Goal: Communication & Community: Answer question/provide support

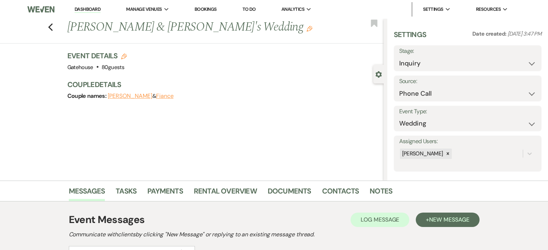
select select "22"
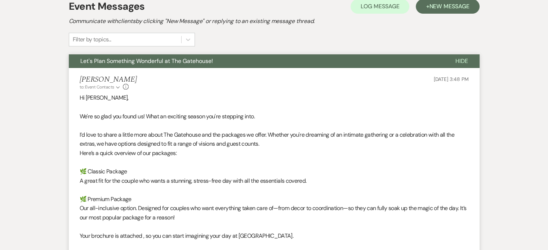
scroll to position [215, 0]
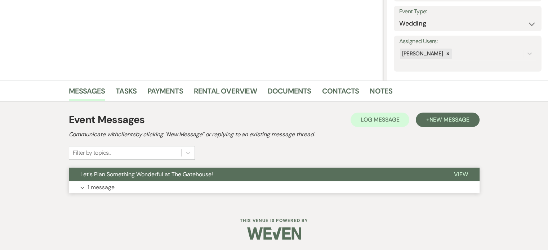
click at [101, 187] on p "1 message" at bounding box center [101, 187] width 27 height 9
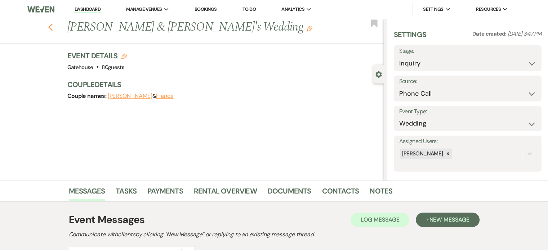
click at [53, 27] on icon "Previous" at bounding box center [50, 27] width 5 height 9
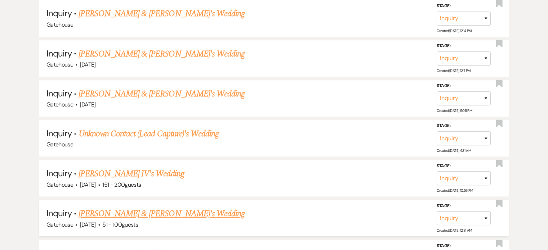
scroll to position [684, 0]
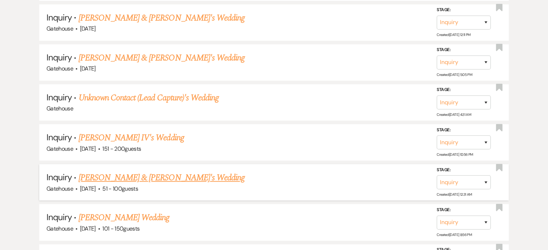
click at [143, 171] on link "[PERSON_NAME] & [PERSON_NAME]'s Wedding" at bounding box center [162, 177] width 166 height 13
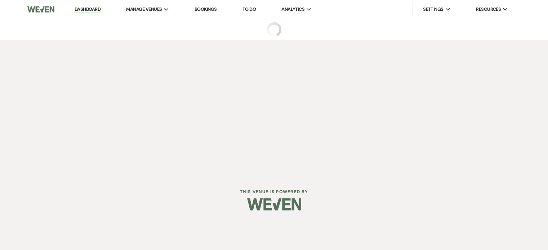
select select "2"
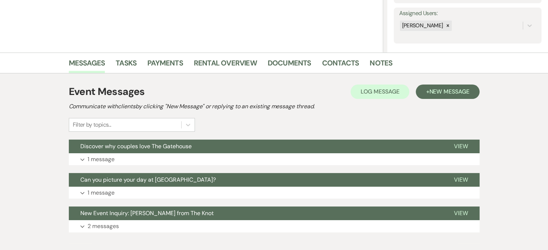
scroll to position [144, 0]
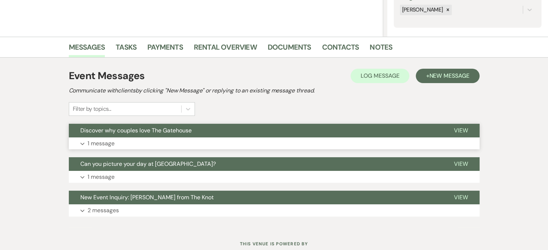
click at [461, 129] on span "View" at bounding box center [461, 131] width 14 height 8
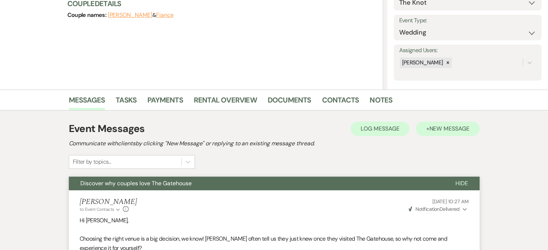
scroll to position [0, 0]
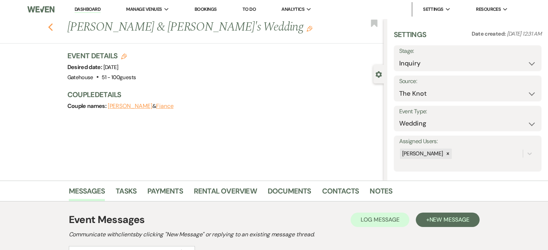
click at [53, 28] on icon "Previous" at bounding box center [50, 27] width 5 height 9
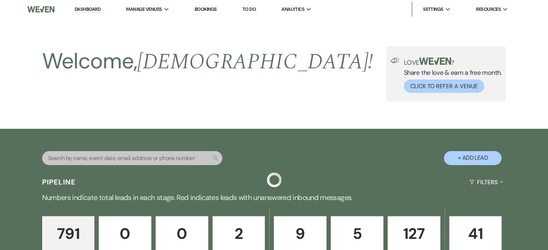
scroll to position [684, 0]
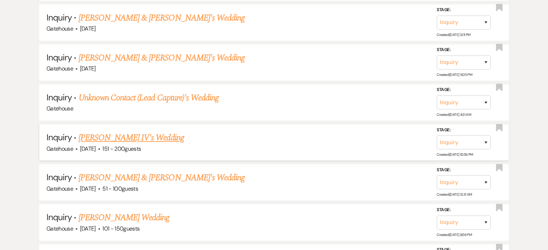
click at [151, 131] on link "[PERSON_NAME] IV's Wedding" at bounding box center [132, 137] width 106 height 13
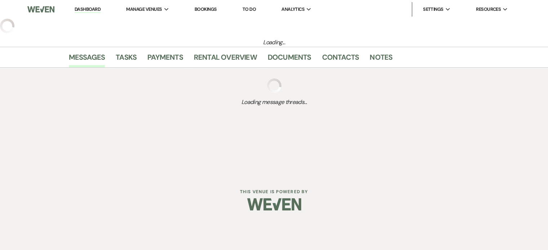
select select "2"
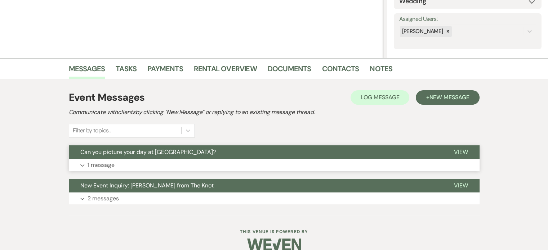
scroll to position [134, 0]
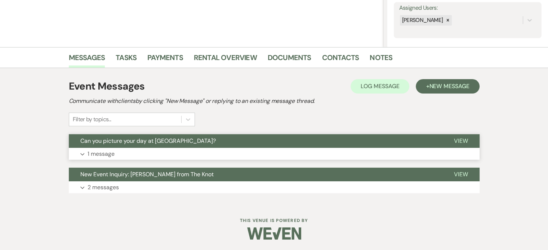
click at [102, 153] on p "1 message" at bounding box center [101, 153] width 27 height 9
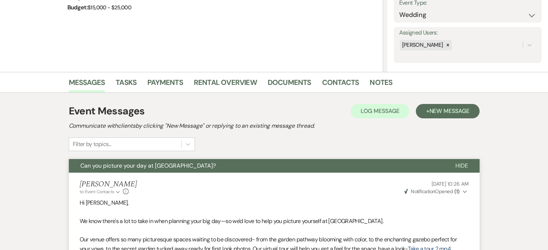
scroll to position [98, 0]
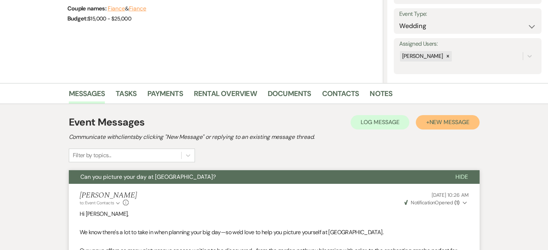
click at [450, 120] on span "New Message" at bounding box center [449, 122] width 40 height 8
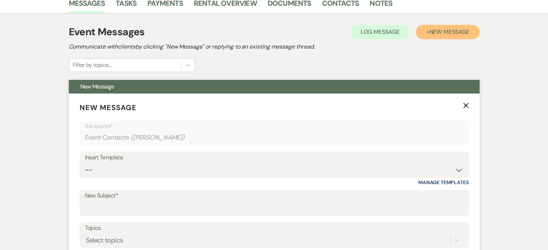
scroll to position [206, 0]
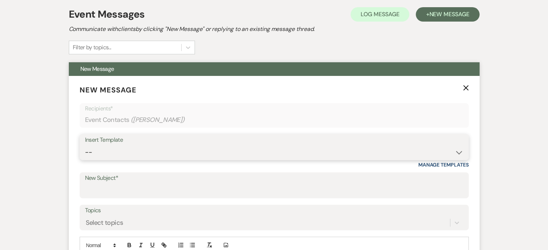
click at [120, 151] on select "-- Tour Request Response Proposal 6-9 Month Check-in Happy 1 Month Anniversary!…" at bounding box center [274, 152] width 378 height 14
select select "6119"
click at [85, 145] on select "-- Tour Request Response Proposal 6-9 Month Check-in Happy 1 Month Anniversary!…" at bounding box center [274, 152] width 378 height 14
type input "Discover why couples love The Gatehouse"
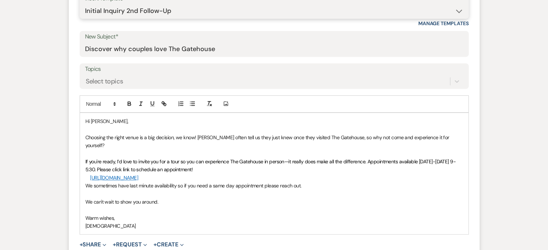
scroll to position [422, 0]
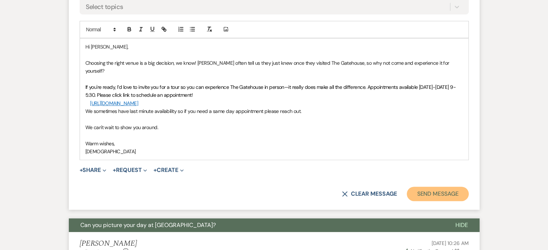
click at [435, 187] on button "Send Message" at bounding box center [438, 194] width 62 height 14
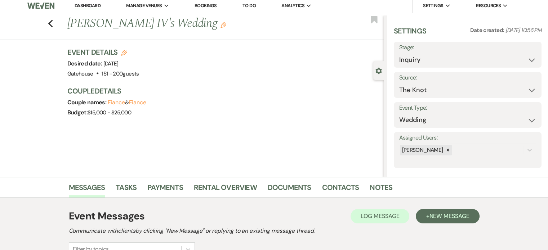
scroll to position [0, 0]
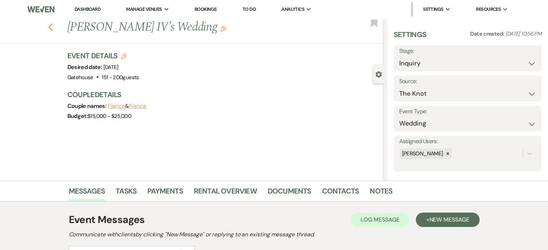
click at [53, 28] on icon "Previous" at bounding box center [50, 27] width 5 height 9
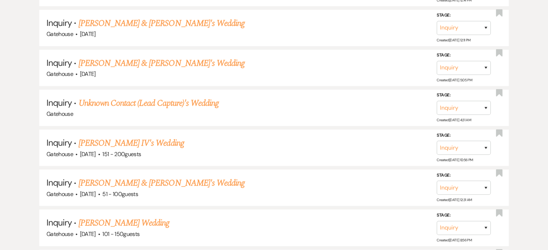
scroll to position [648, 0]
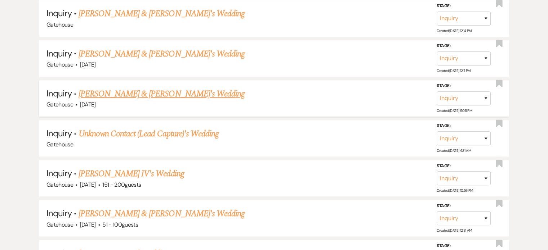
click at [166, 88] on link "[PERSON_NAME] & [PERSON_NAME]'s Wedding" at bounding box center [162, 94] width 166 height 13
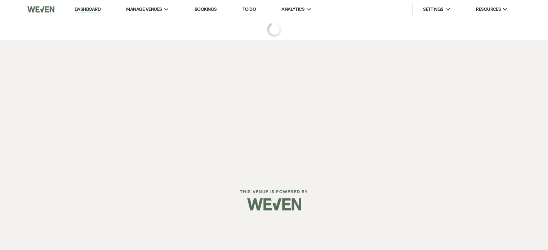
select select "3"
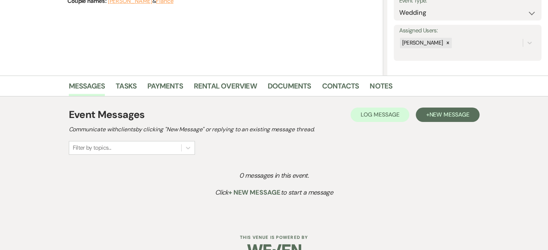
scroll to position [108, 0]
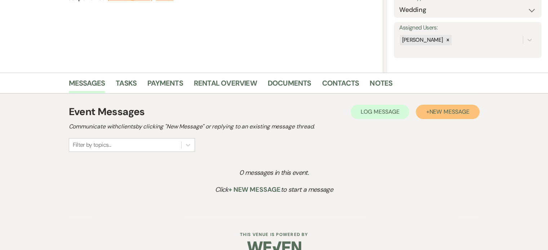
click at [429, 111] on span "New Message" at bounding box center [449, 112] width 40 height 8
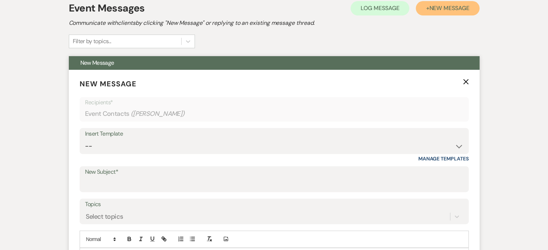
scroll to position [216, 0]
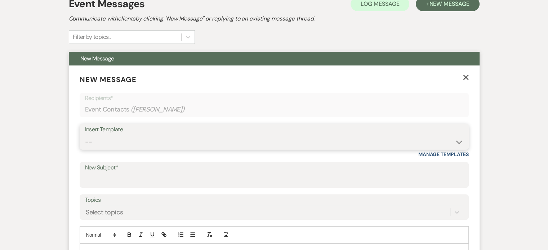
click at [131, 138] on select "-- Tour Request Response Proposal 6-9 Month Check-in Happy 1 Month Anniversary!…" at bounding box center [274, 142] width 378 height 14
select select "5916"
click at [85, 135] on select "-- Tour Request Response Proposal 6-9 Month Check-in Happy 1 Month Anniversary!…" at bounding box center [274, 142] width 378 height 14
type input "Can you picture your day at [GEOGRAPHIC_DATA]?"
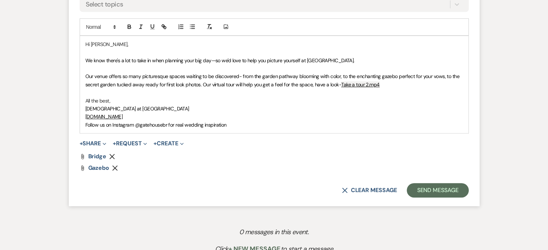
scroll to position [432, 0]
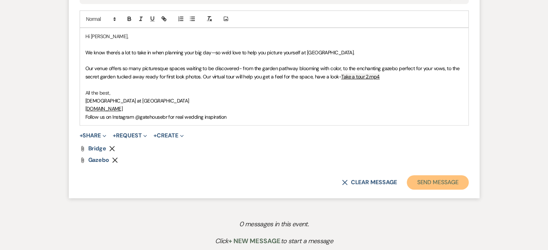
click at [432, 179] on button "Send Message" at bounding box center [438, 182] width 62 height 14
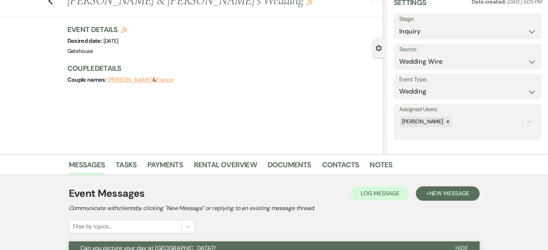
scroll to position [0, 0]
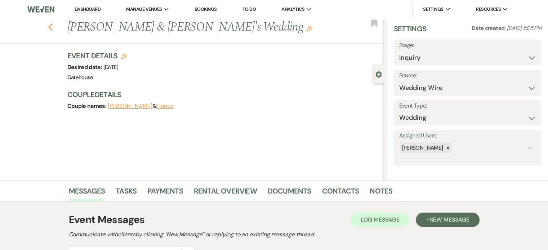
click at [53, 30] on use "button" at bounding box center [50, 27] width 5 height 8
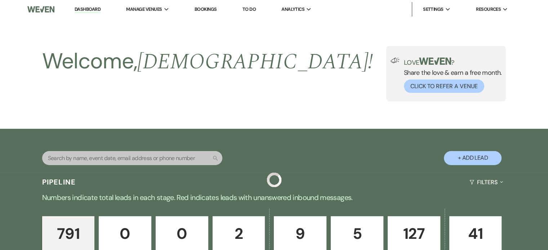
scroll to position [648, 0]
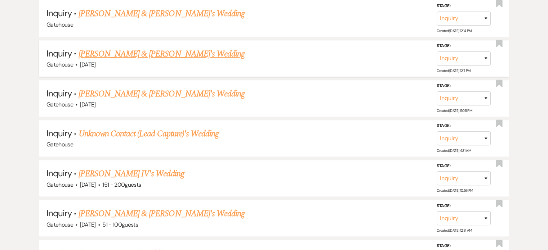
click at [121, 49] on link "[PERSON_NAME] & [PERSON_NAME]'s Wedding" at bounding box center [162, 54] width 166 height 13
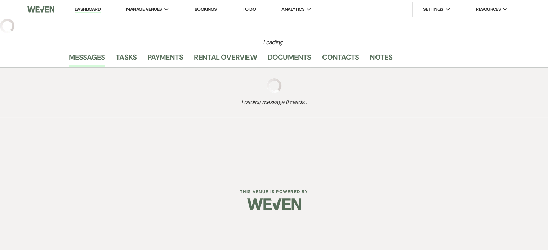
select select "3"
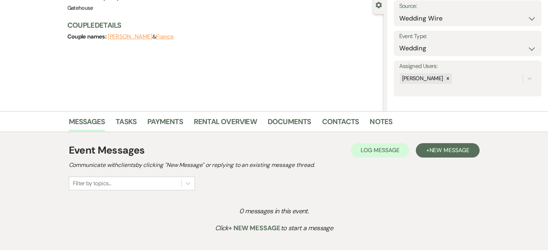
scroll to position [72, 0]
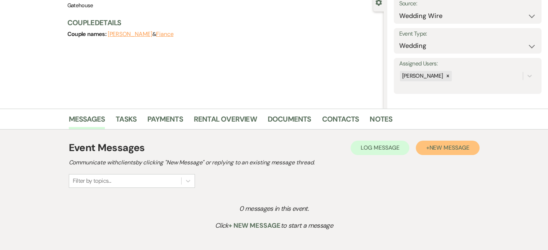
click at [429, 149] on span "New Message" at bounding box center [449, 148] width 40 height 8
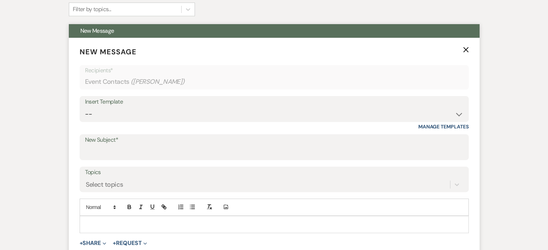
scroll to position [252, 0]
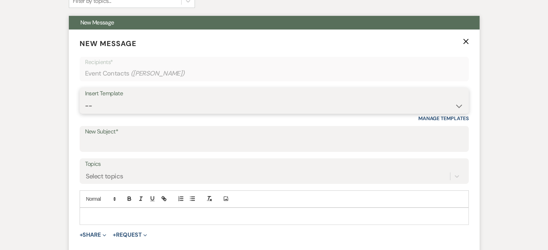
click at [121, 104] on select "-- Tour Request Response Proposal 6-9 Month Check-in Happy 1 Month Anniversary!…" at bounding box center [274, 106] width 378 height 14
select select "5916"
click at [85, 99] on select "-- Tour Request Response Proposal 6-9 Month Check-in Happy 1 Month Anniversary!…" at bounding box center [274, 106] width 378 height 14
type input "Can you picture your day at [GEOGRAPHIC_DATA]?"
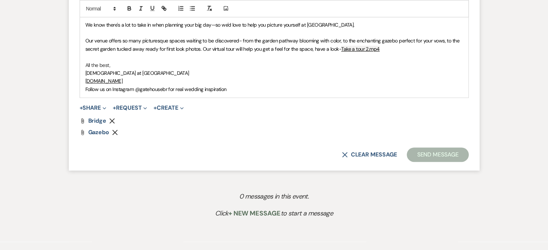
scroll to position [468, 0]
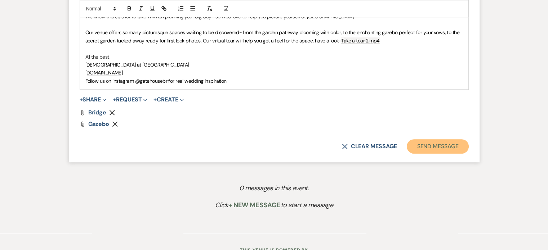
click at [424, 145] on button "Send Message" at bounding box center [438, 146] width 62 height 14
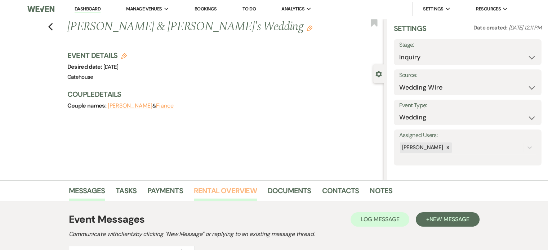
scroll to position [0, 0]
click at [53, 27] on icon "Previous" at bounding box center [50, 27] width 5 height 9
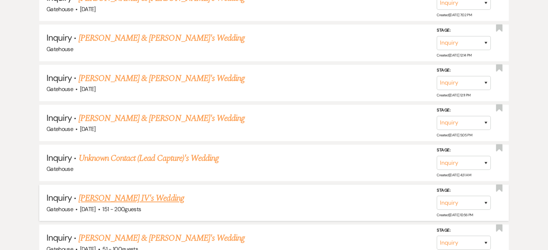
scroll to position [540, 0]
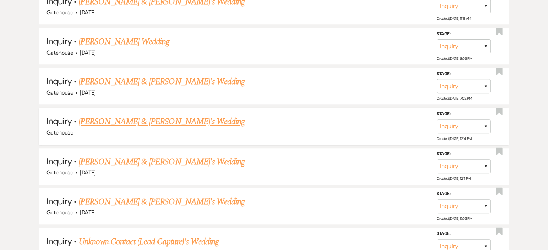
click at [128, 117] on link "[PERSON_NAME] & [PERSON_NAME]'s Wedding" at bounding box center [162, 121] width 166 height 13
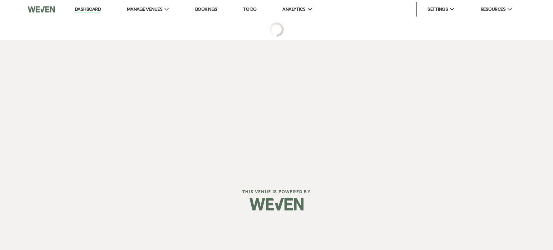
select select "3"
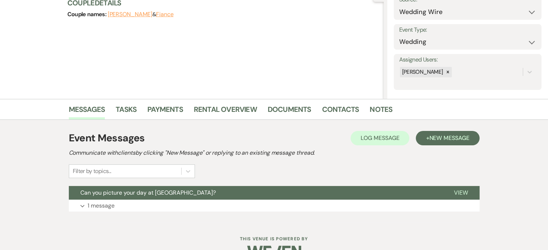
scroll to position [100, 0]
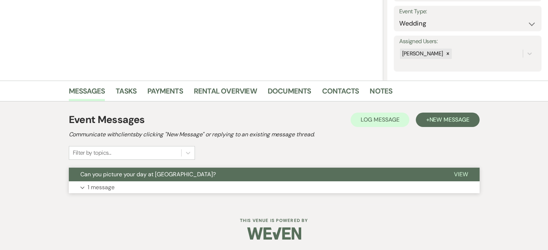
click at [98, 188] on p "1 message" at bounding box center [101, 187] width 27 height 9
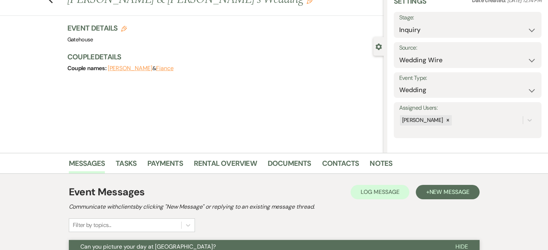
scroll to position [72, 0]
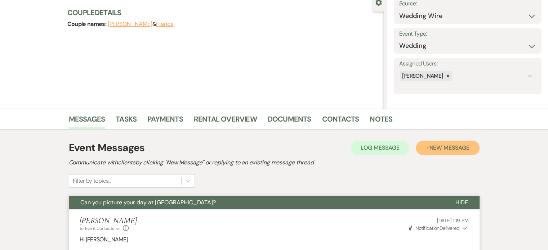
click at [449, 148] on span "New Message" at bounding box center [449, 148] width 40 height 8
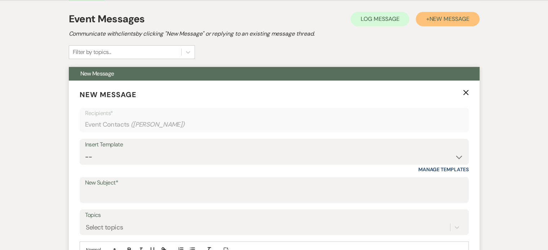
scroll to position [216, 0]
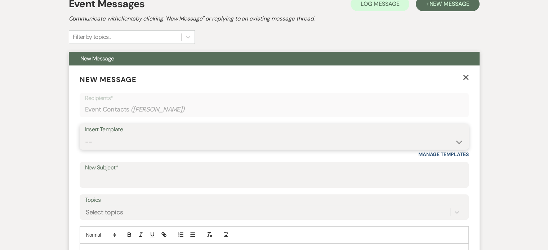
click at [155, 139] on select "-- Tour Request Response Proposal 6-9 Month Check-in Happy 1 Month Anniversary!…" at bounding box center [274, 142] width 378 height 14
select select "6119"
click at [85, 135] on select "-- Tour Request Response Proposal 6-9 Month Check-in Happy 1 Month Anniversary!…" at bounding box center [274, 142] width 378 height 14
type input "Discover why couples love The Gatehouse"
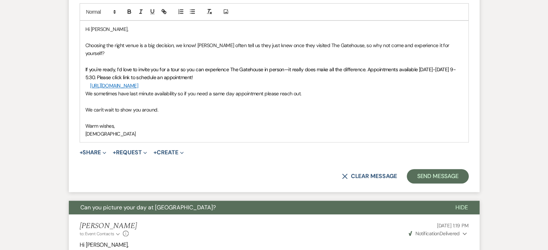
scroll to position [468, 0]
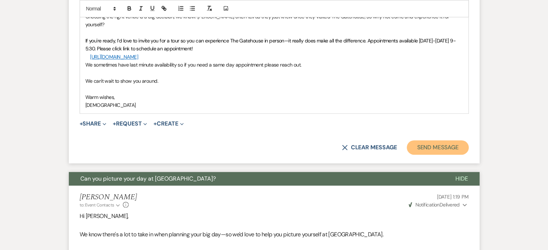
click at [423, 140] on button "Send Message" at bounding box center [438, 147] width 62 height 14
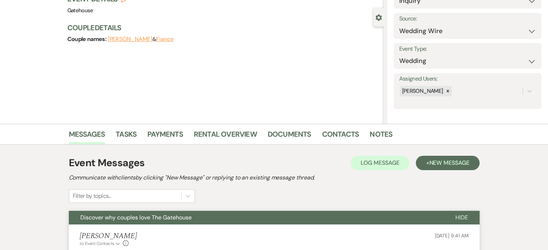
scroll to position [0, 0]
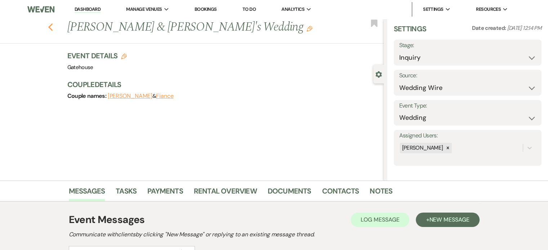
click at [53, 28] on icon "Previous" at bounding box center [50, 27] width 5 height 9
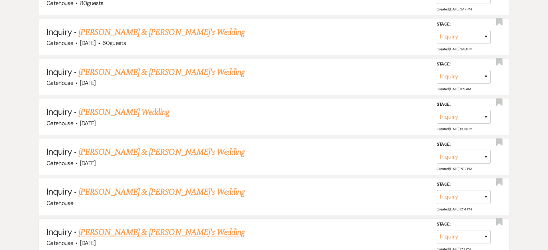
scroll to position [468, 0]
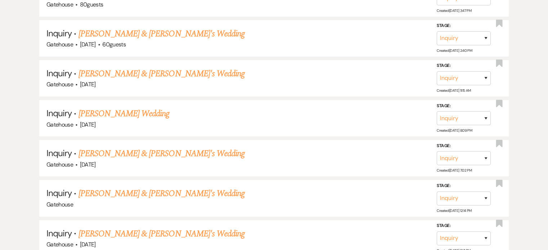
click at [165, 149] on link "[PERSON_NAME] & [PERSON_NAME]'s Wedding" at bounding box center [162, 153] width 166 height 13
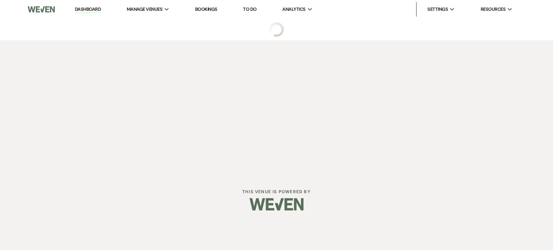
select select "5"
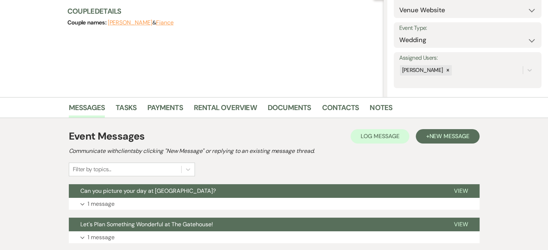
scroll to position [72, 0]
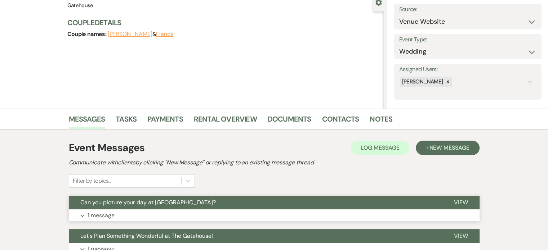
click at [92, 214] on p "1 message" at bounding box center [101, 215] width 27 height 9
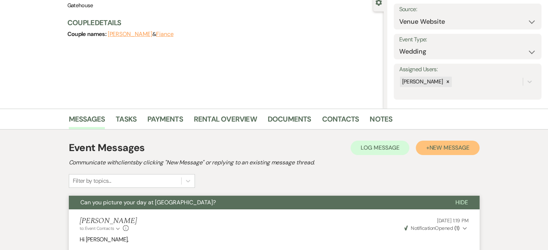
click at [455, 145] on span "New Message" at bounding box center [449, 148] width 40 height 8
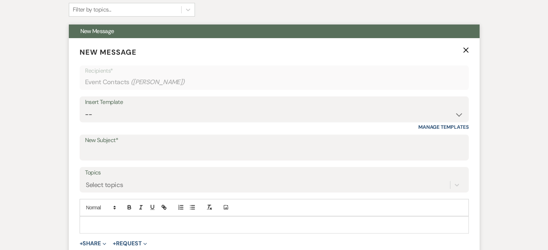
scroll to position [252, 0]
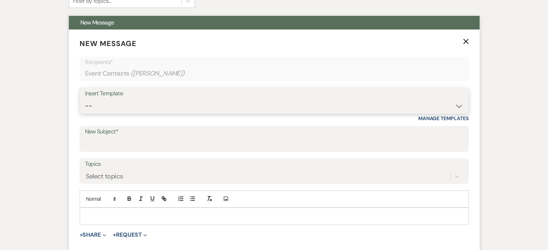
click at [172, 107] on select "-- Tour Request Response Proposal 6-9 Month Check-in Happy 1 Month Anniversary!…" at bounding box center [274, 106] width 378 height 14
select select "6119"
click at [85, 99] on select "-- Tour Request Response Proposal 6-9 Month Check-in Happy 1 Month Anniversary!…" at bounding box center [274, 106] width 378 height 14
type input "Discover why couples love The Gatehouse"
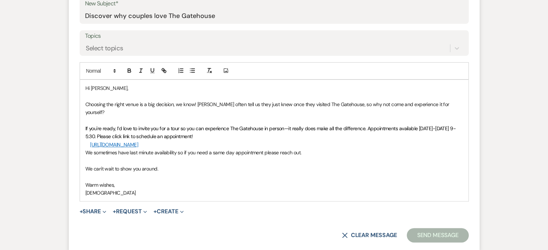
scroll to position [396, 0]
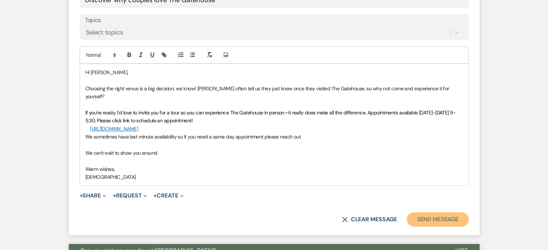
click at [430, 212] on button "Send Message" at bounding box center [438, 219] width 62 height 14
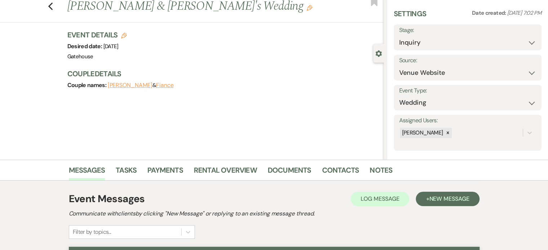
scroll to position [0, 0]
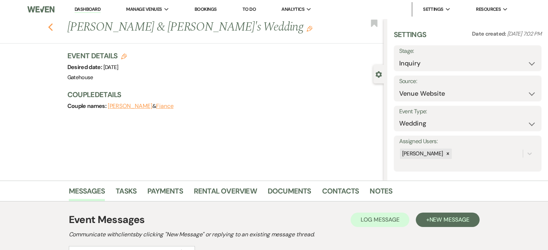
click at [53, 27] on icon "Previous" at bounding box center [50, 27] width 5 height 9
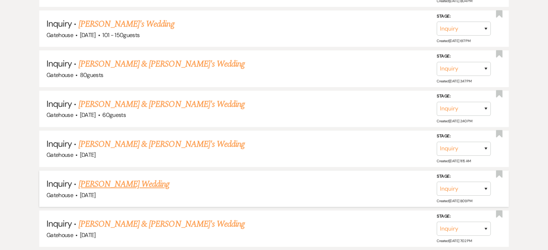
scroll to position [396, 0]
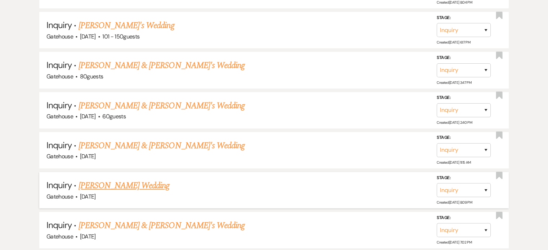
click at [108, 184] on link "[PERSON_NAME] Wedding" at bounding box center [124, 185] width 91 height 13
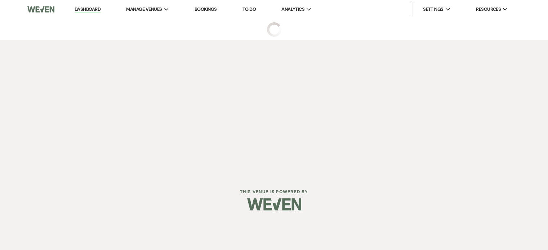
select select "2"
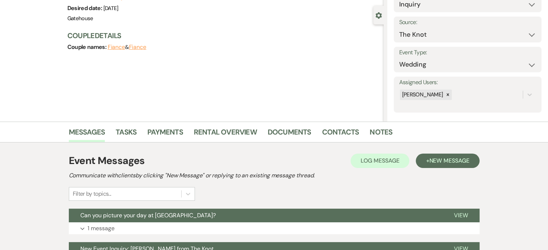
scroll to position [108, 0]
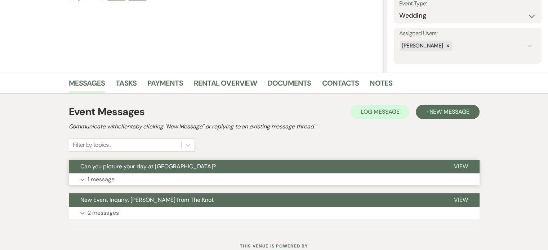
click at [99, 178] on p "1 message" at bounding box center [101, 179] width 27 height 9
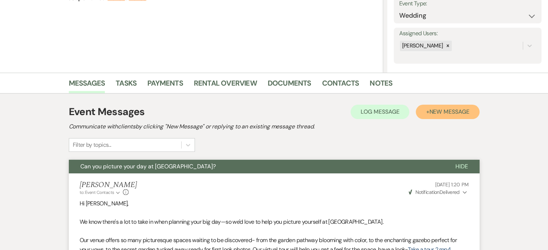
click at [450, 115] on span "New Message" at bounding box center [449, 112] width 40 height 8
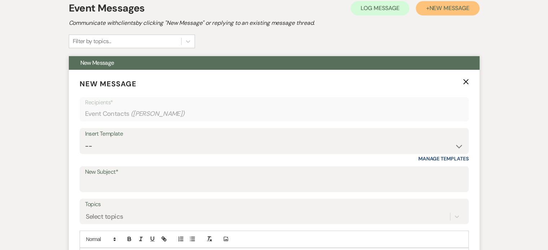
scroll to position [216, 0]
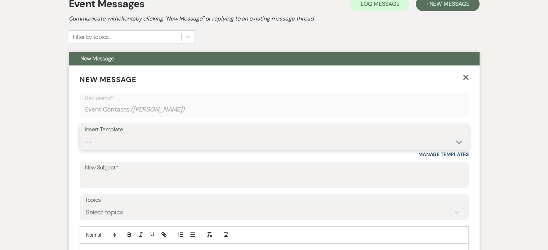
click at [120, 141] on select "-- Tour Request Response Proposal 6-9 Month Check-in Happy 1 Month Anniversary!…" at bounding box center [274, 142] width 378 height 14
select select "6119"
click at [85, 135] on select "-- Tour Request Response Proposal 6-9 Month Check-in Happy 1 Month Anniversary!…" at bounding box center [274, 142] width 378 height 14
type input "Discover why couples love The Gatehouse"
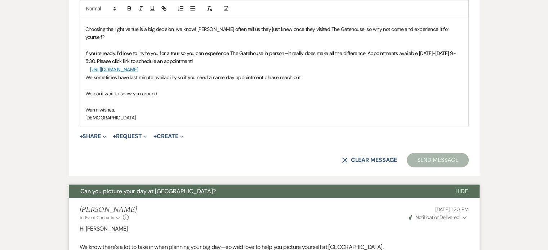
scroll to position [468, 0]
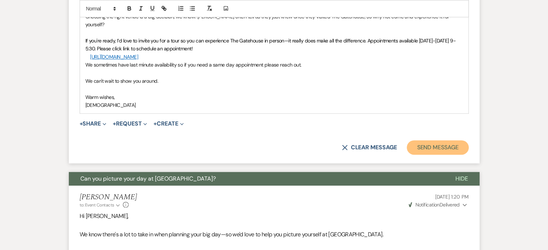
click at [424, 140] on button "Send Message" at bounding box center [438, 147] width 62 height 14
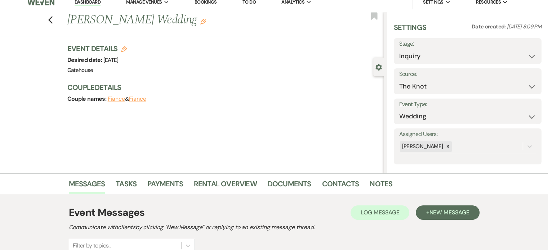
scroll to position [0, 0]
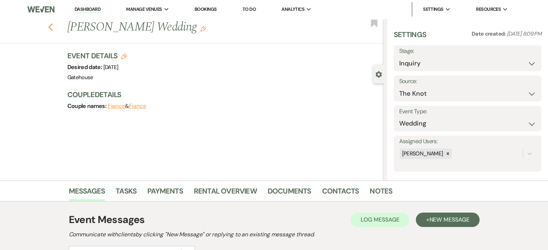
click at [51, 27] on use "button" at bounding box center [50, 27] width 5 height 8
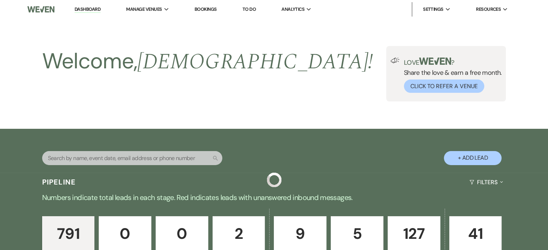
scroll to position [396, 0]
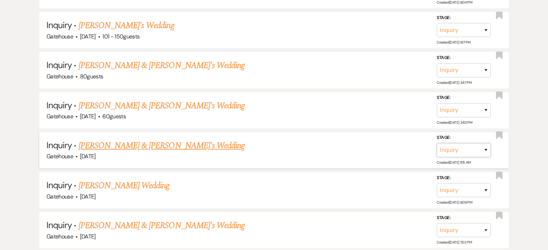
click at [485, 148] on select "Inquiry Follow Up Tour Requested Tour Confirmed Toured Proposal Sent Booked Lost" at bounding box center [463, 150] width 54 height 14
select select "5"
click at [436, 143] on select "Inquiry Follow Up Tour Requested Tour Confirmed Toured Proposal Sent Booked Lost" at bounding box center [463, 150] width 54 height 14
click at [477, 147] on button "Save" at bounding box center [476, 150] width 36 height 14
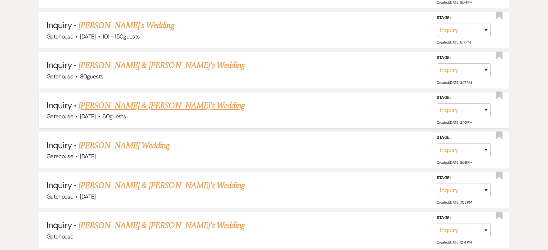
click at [143, 102] on link "[PERSON_NAME] & [PERSON_NAME]'s Wedding" at bounding box center [162, 105] width 166 height 13
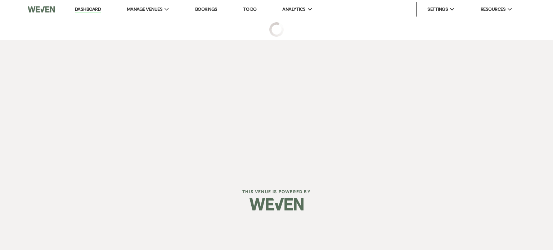
select select "5"
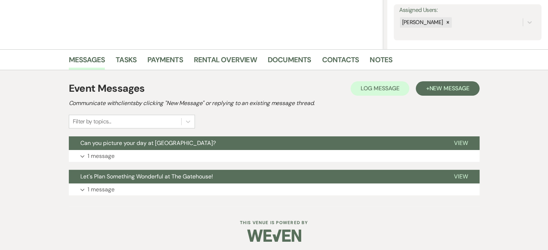
scroll to position [134, 0]
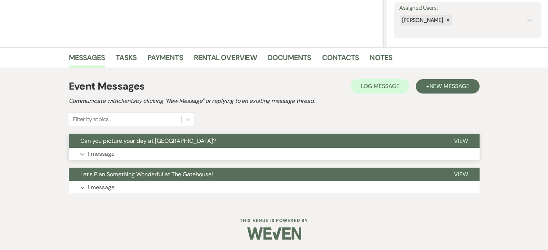
click at [101, 152] on p "1 message" at bounding box center [101, 153] width 27 height 9
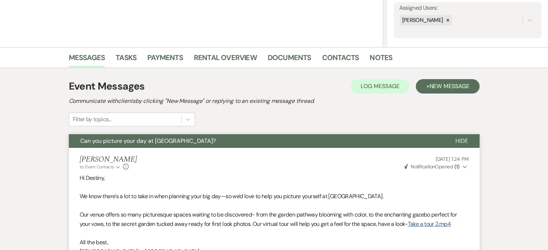
scroll to position [98, 0]
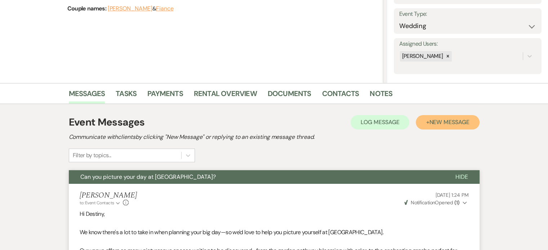
click at [440, 122] on span "New Message" at bounding box center [449, 122] width 40 height 8
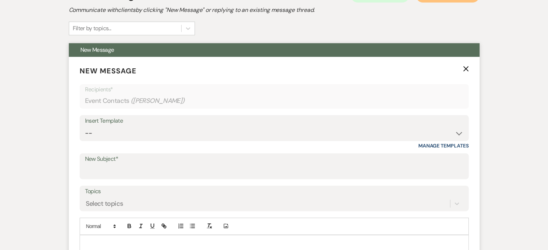
scroll to position [242, 0]
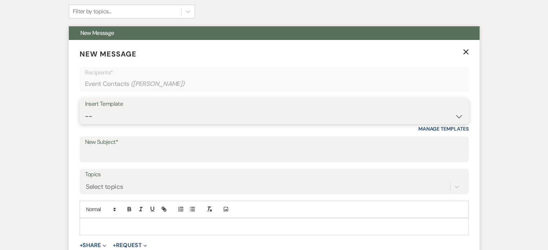
click at [150, 118] on select "-- Tour Request Response Proposal 6-9 Month Check-in Happy 1 Month Anniversary!…" at bounding box center [274, 116] width 378 height 14
select select "6119"
click at [85, 109] on select "-- Tour Request Response Proposal 6-9 Month Check-in Happy 1 Month Anniversary!…" at bounding box center [274, 116] width 378 height 14
type input "Discover why couples love The Gatehouse"
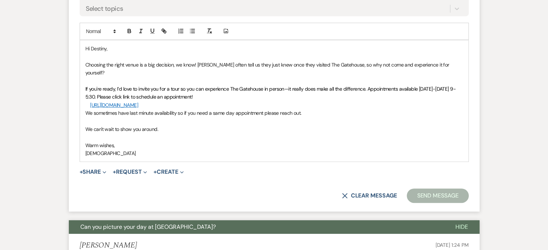
scroll to position [422, 0]
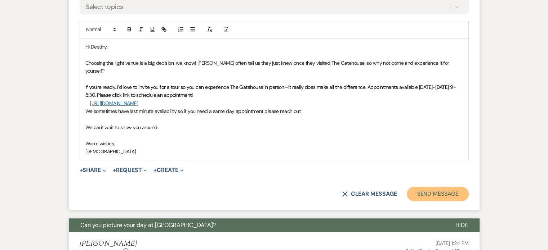
click at [423, 187] on button "Send Message" at bounding box center [438, 194] width 62 height 14
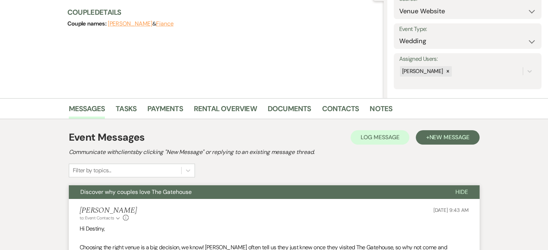
scroll to position [0, 0]
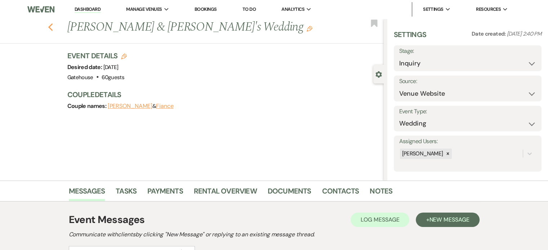
click at [53, 28] on icon "Previous" at bounding box center [50, 27] width 5 height 9
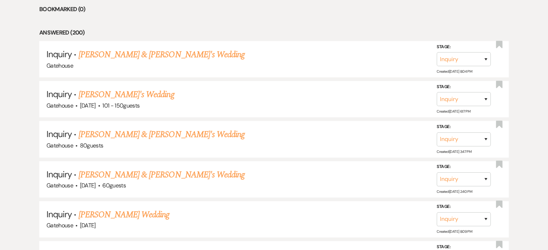
scroll to position [324, 0]
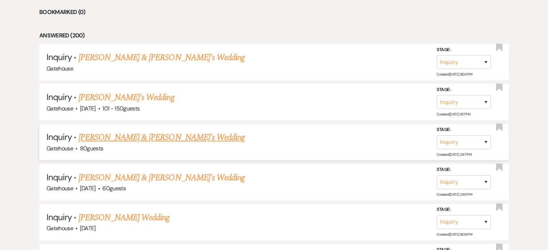
click at [171, 134] on link "[PERSON_NAME] & [PERSON_NAME]'s Wedding" at bounding box center [162, 137] width 166 height 13
select select "22"
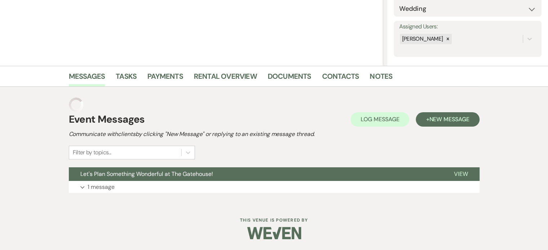
scroll to position [100, 0]
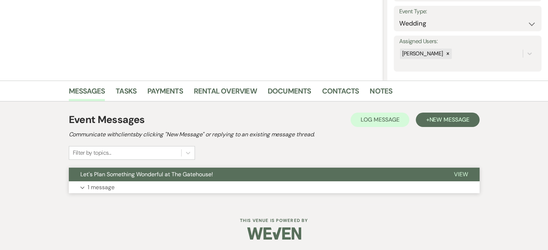
click at [99, 185] on p "1 message" at bounding box center [101, 187] width 27 height 9
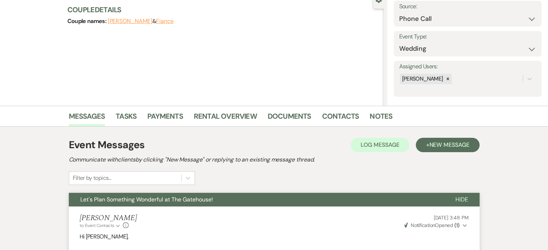
scroll to position [64, 0]
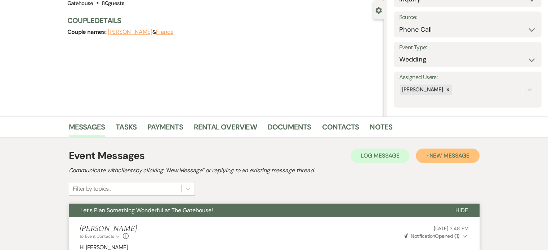
click at [442, 155] on span "New Message" at bounding box center [449, 156] width 40 height 8
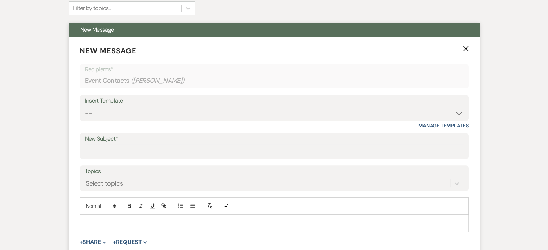
scroll to position [280, 0]
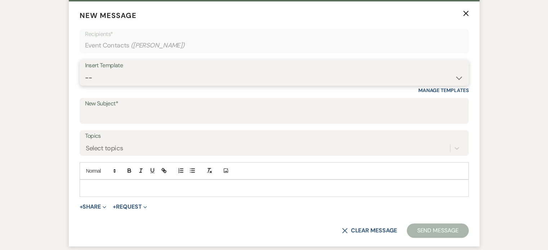
click at [134, 77] on select "-- Tour Request Response Proposal 6-9 Month Check-in Happy 1 Month Anniversary!…" at bounding box center [274, 78] width 378 height 14
select select "6119"
click at [85, 71] on select "-- Tour Request Response Proposal 6-9 Month Check-in Happy 1 Month Anniversary!…" at bounding box center [274, 78] width 378 height 14
type input "Discover why couples love The Gatehouse"
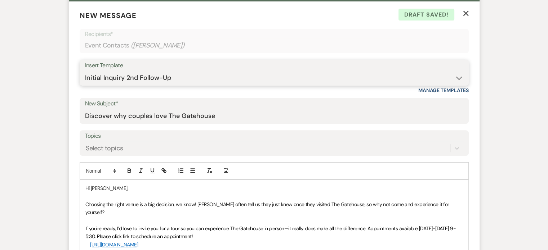
click at [455, 76] on select "-- Tour Request Response Proposal 6-9 Month Check-in Happy 1 Month Anniversary!…" at bounding box center [274, 78] width 378 height 14
select select "5916"
click at [85, 71] on select "-- Tour Request Response Proposal 6-9 Month Check-in Happy 1 Month Anniversary!…" at bounding box center [274, 78] width 378 height 14
type input "Can you picture your day at [GEOGRAPHIC_DATA]?"
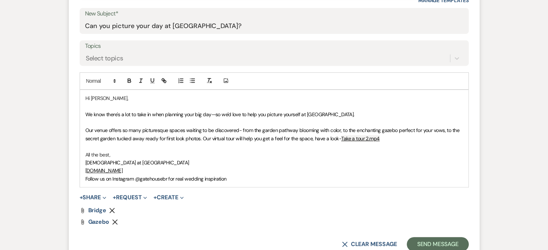
scroll to position [388, 0]
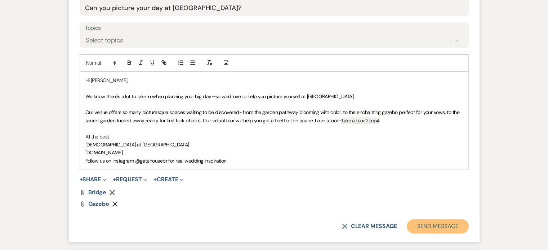
click at [432, 223] on button "Send Message" at bounding box center [438, 226] width 62 height 14
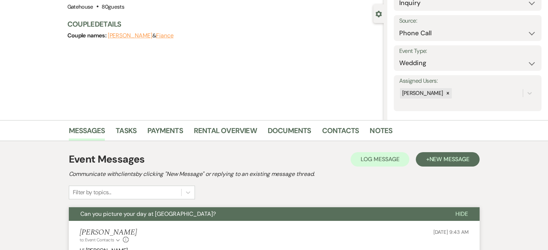
scroll to position [0, 0]
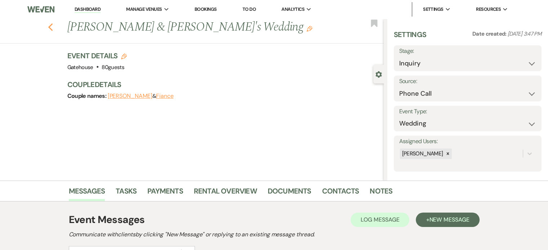
click at [53, 27] on icon "Previous" at bounding box center [50, 27] width 5 height 9
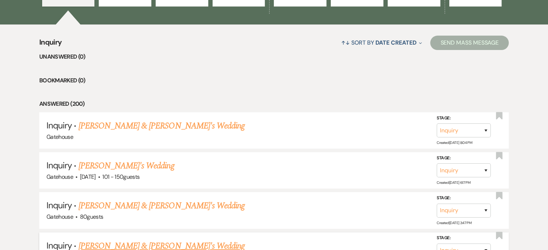
scroll to position [252, 0]
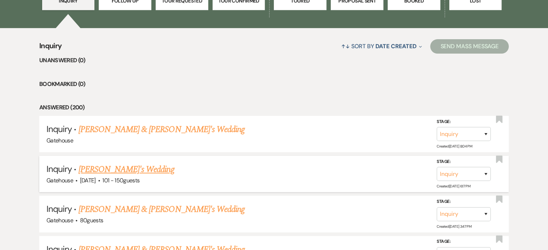
click at [134, 168] on link "[PERSON_NAME]'s Wedding" at bounding box center [127, 169] width 96 height 13
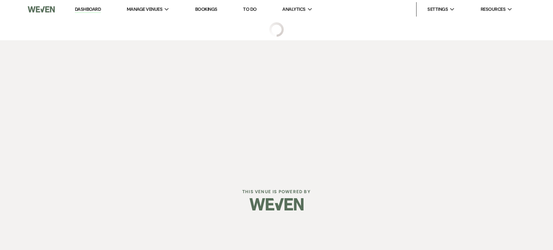
select select "2"
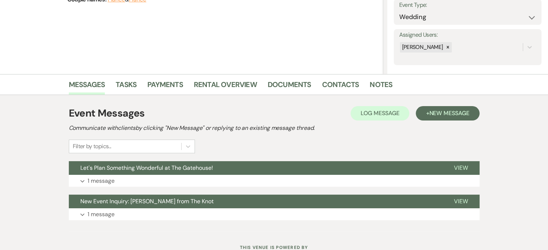
scroll to position [108, 0]
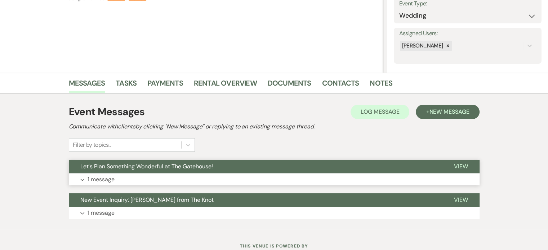
click at [102, 179] on p "1 message" at bounding box center [101, 179] width 27 height 9
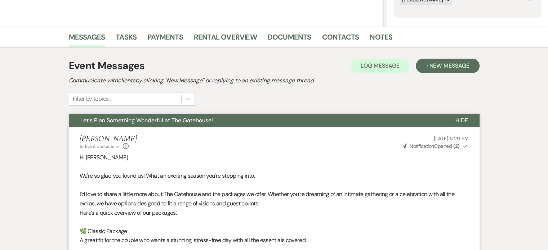
scroll to position [144, 0]
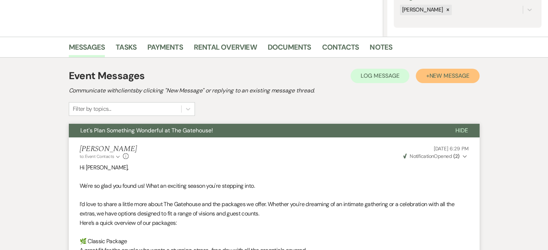
click at [450, 74] on span "New Message" at bounding box center [449, 76] width 40 height 8
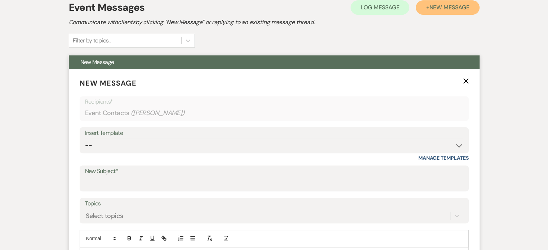
scroll to position [216, 0]
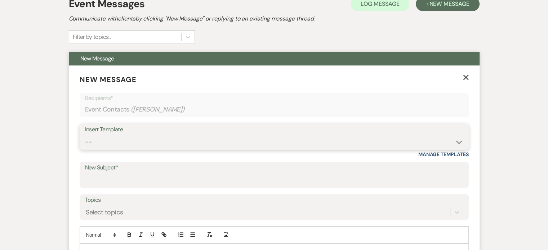
click at [168, 142] on select "-- Tour Request Response Proposal 6-9 Month Check-in Happy 1 Month Anniversary!…" at bounding box center [274, 142] width 378 height 14
select select "6119"
click at [85, 135] on select "-- Tour Request Response Proposal 6-9 Month Check-in Happy 1 Month Anniversary!…" at bounding box center [274, 142] width 378 height 14
type input "Discover why couples love The Gatehouse"
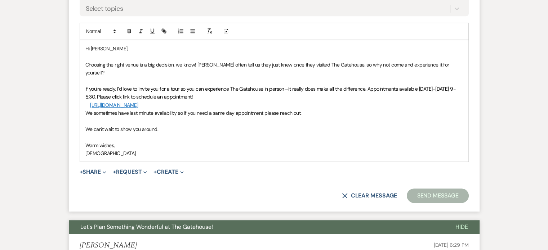
scroll to position [432, 0]
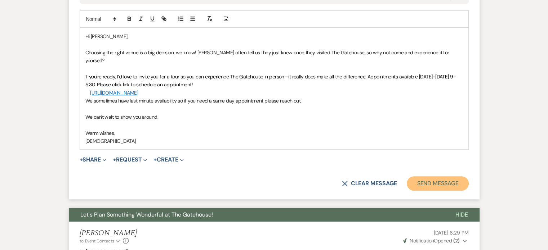
click at [439, 176] on button "Send Message" at bounding box center [438, 183] width 62 height 14
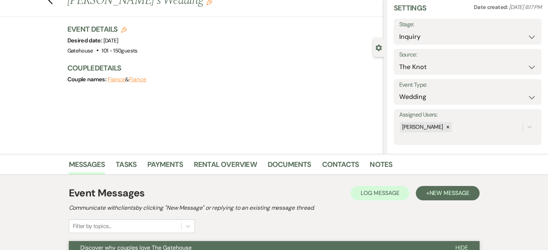
scroll to position [0, 0]
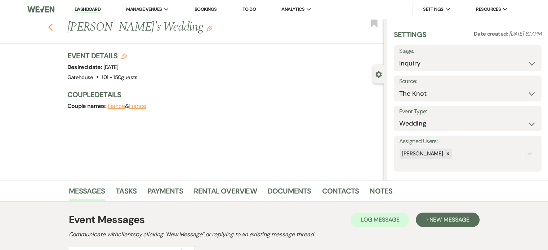
click at [52, 29] on icon "Previous" at bounding box center [50, 27] width 5 height 9
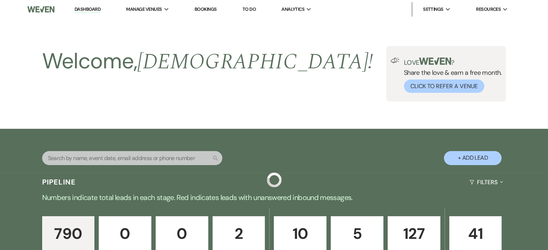
scroll to position [252, 0]
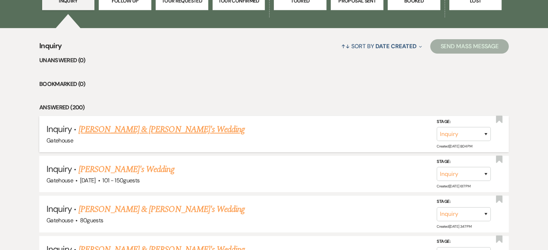
click at [144, 127] on link "[PERSON_NAME] & [PERSON_NAME]'s Wedding" at bounding box center [162, 129] width 166 height 13
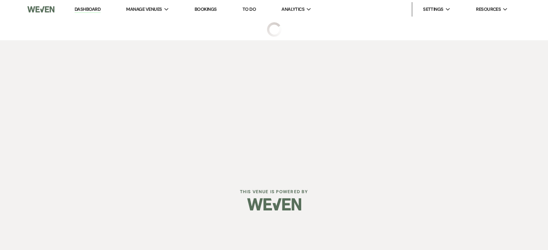
select select "1"
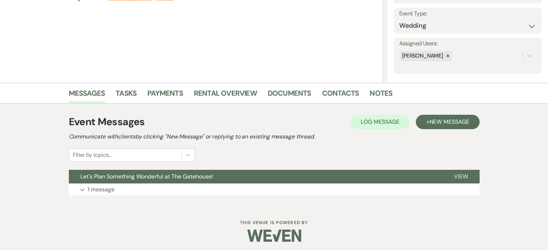
scroll to position [100, 0]
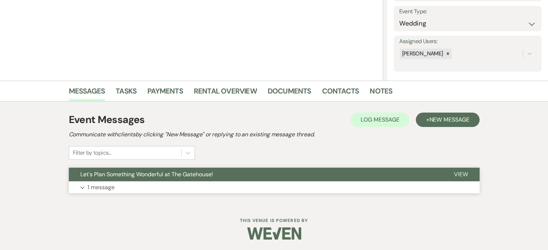
click at [97, 187] on p "1 message" at bounding box center [101, 187] width 27 height 9
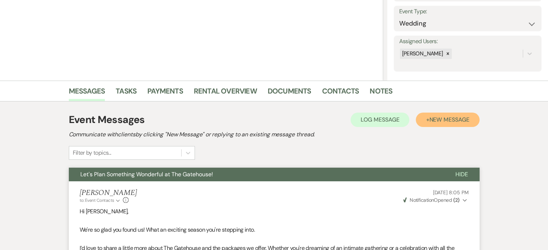
click at [445, 119] on span "New Message" at bounding box center [449, 120] width 40 height 8
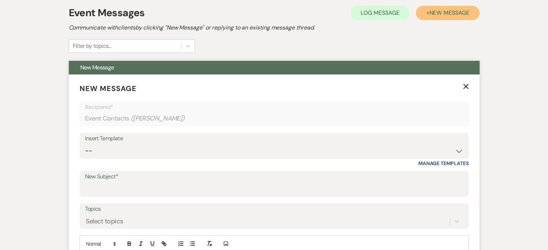
scroll to position [208, 0]
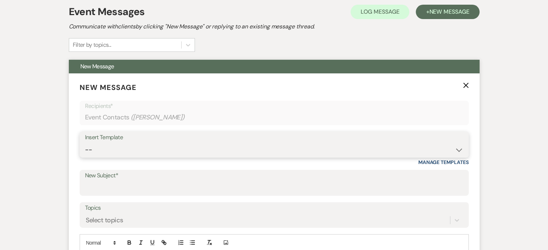
click at [197, 149] on select "-- Tour Request Response Proposal 6-9 Month Check-in Happy 1 Month Anniversary!…" at bounding box center [274, 150] width 378 height 14
select select "6119"
click at [85, 143] on select "-- Tour Request Response Proposal 6-9 Month Check-in Happy 1 Month Anniversary!…" at bounding box center [274, 150] width 378 height 14
type input "Discover why couples love The Gatehouse"
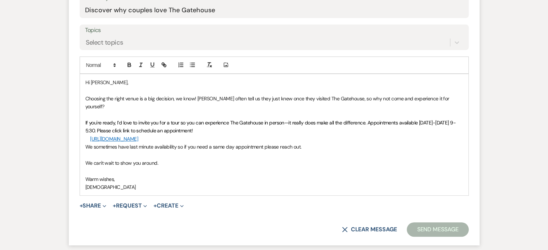
scroll to position [424, 0]
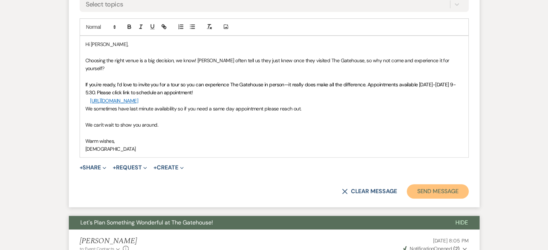
click at [435, 184] on button "Send Message" at bounding box center [438, 191] width 62 height 14
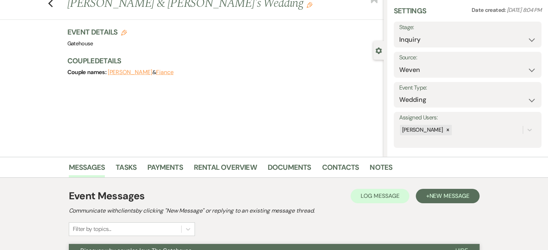
scroll to position [0, 0]
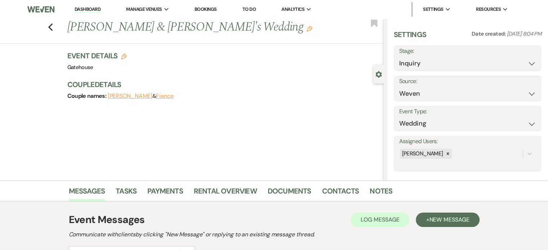
drag, startPoint x: 52, startPoint y: 27, endPoint x: 549, endPoint y: 220, distance: 532.8
click at [52, 27] on use "button" at bounding box center [50, 27] width 5 height 8
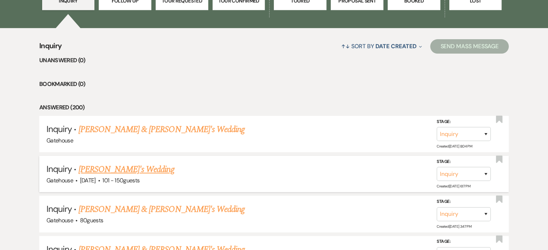
scroll to position [144, 0]
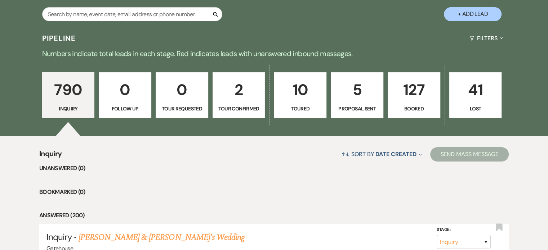
click at [242, 91] on p "2" at bounding box center [238, 90] width 43 height 24
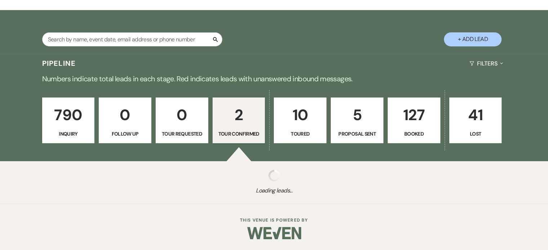
select select "4"
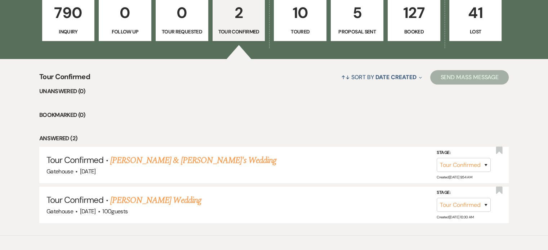
scroll to position [180, 0]
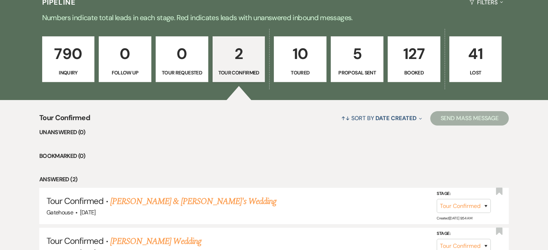
click at [311, 58] on p "10" at bounding box center [299, 54] width 43 height 24
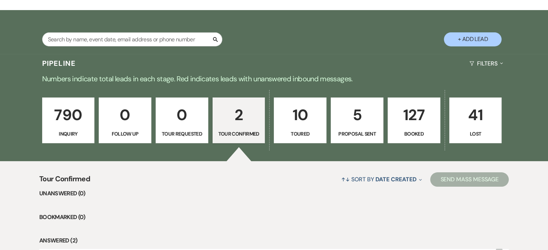
select select "5"
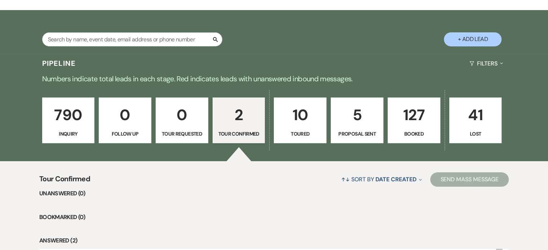
select select "5"
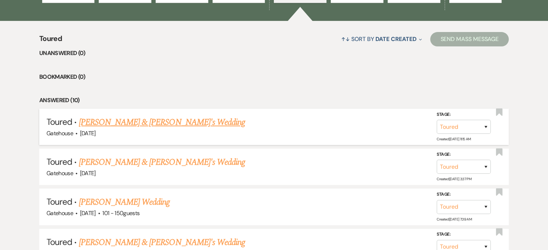
scroll to position [209, 0]
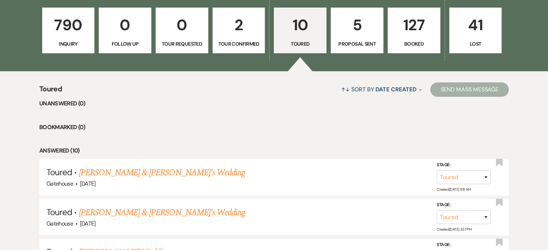
click at [354, 35] on p "5" at bounding box center [356, 25] width 43 height 24
select select "6"
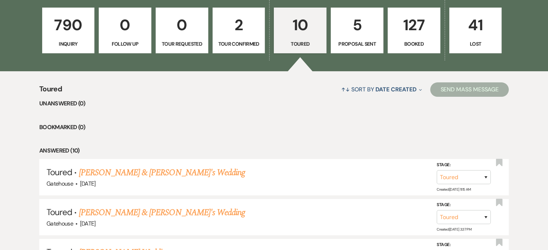
select select "6"
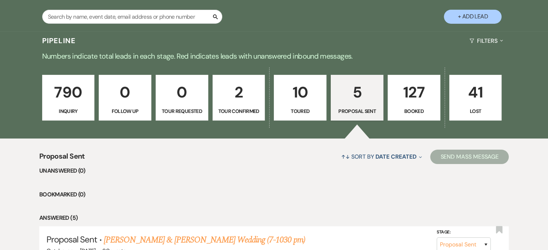
scroll to position [154, 0]
